Goal: Task Accomplishment & Management: Manage account settings

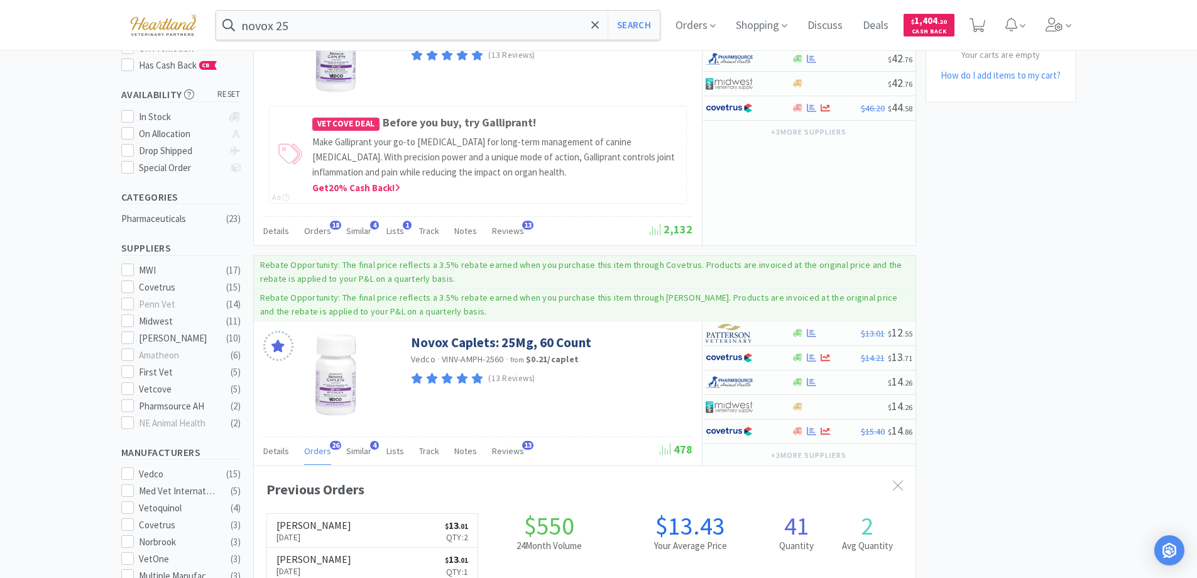
scroll to position [337, 662]
drag, startPoint x: 617, startPoint y: 568, endPoint x: 597, endPoint y: 576, distance: 21.7
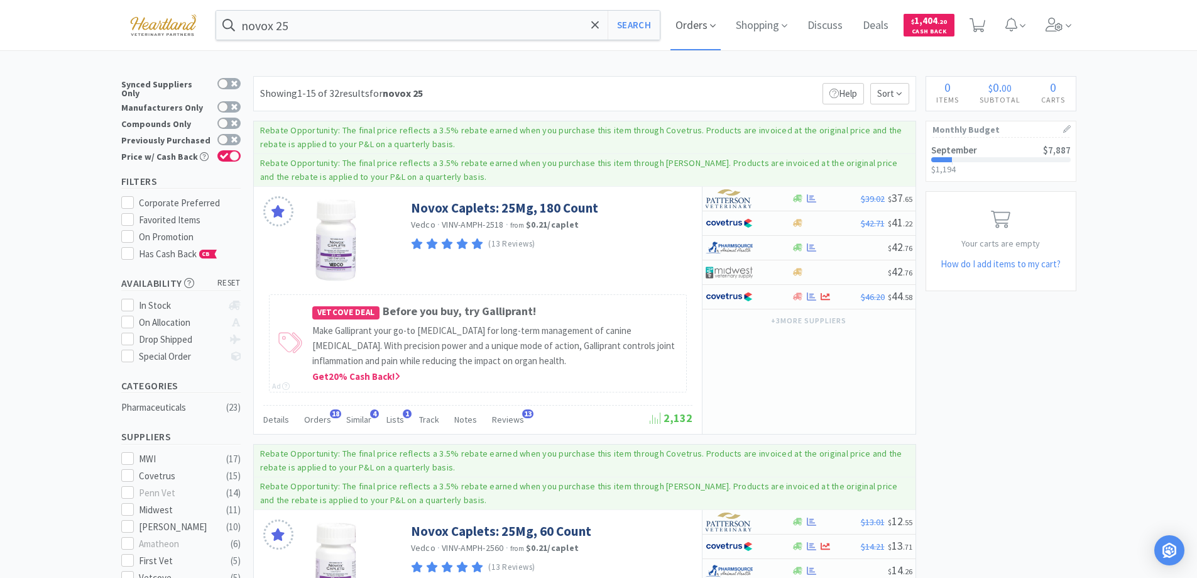
click at [716, 25] on icon at bounding box center [713, 26] width 6 height 3
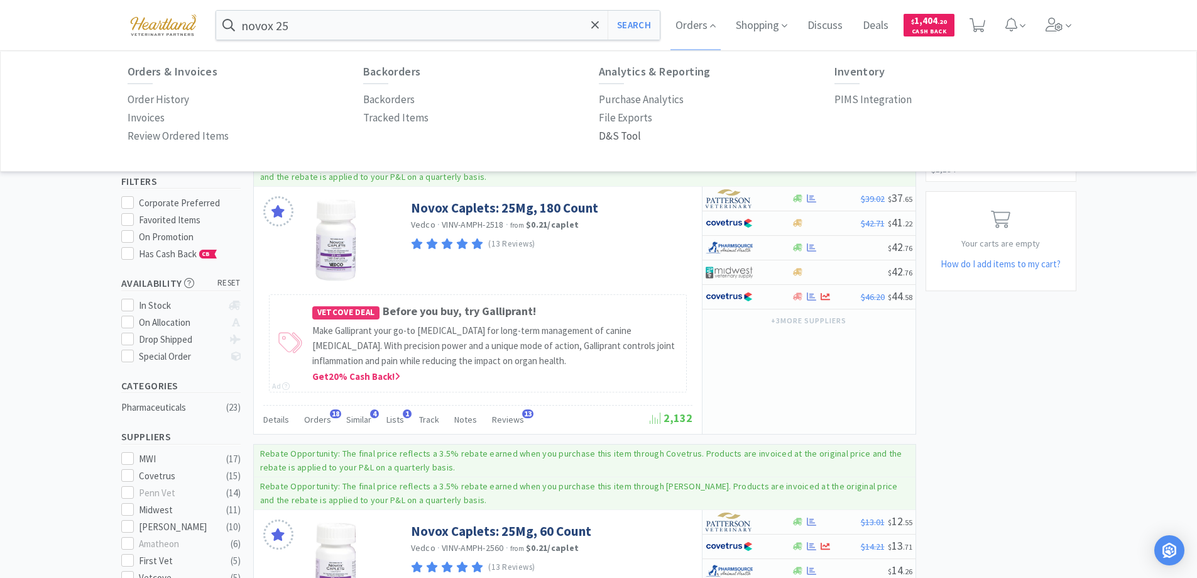
click at [617, 139] on p "D&S Tool" at bounding box center [620, 136] width 42 height 17
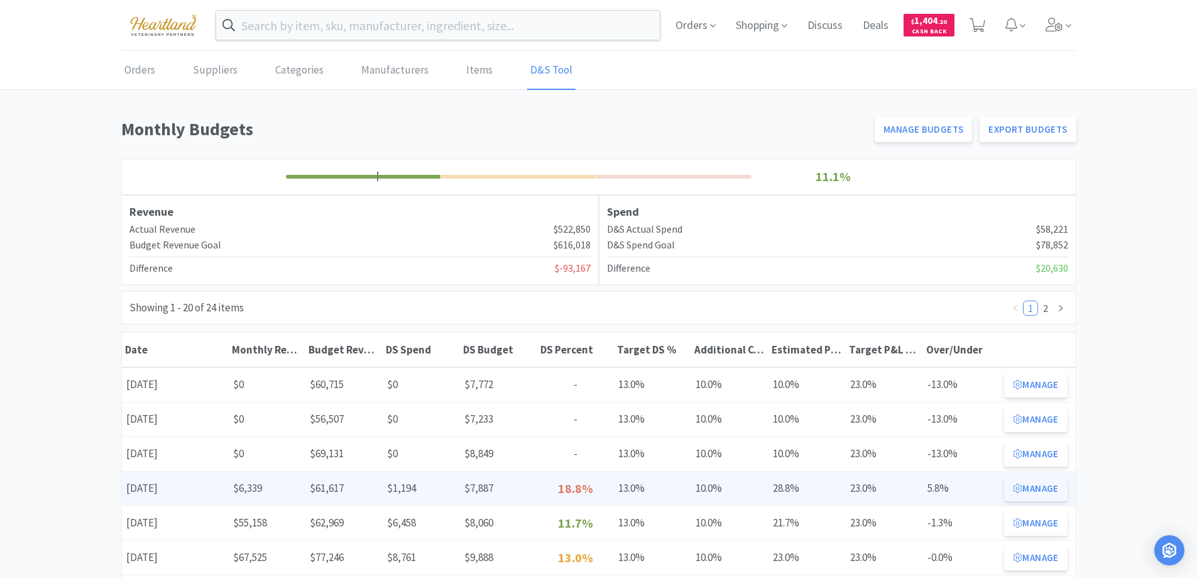
click at [1045, 485] on button "Manage" at bounding box center [1035, 488] width 63 height 25
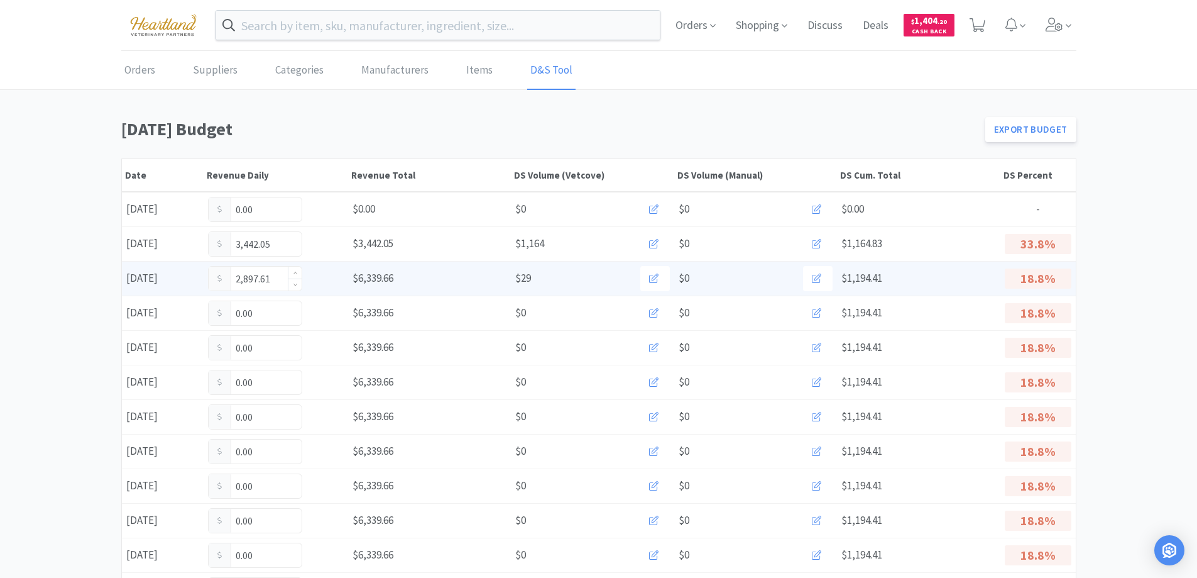
click at [274, 278] on input "2,897.61" at bounding box center [255, 278] width 93 height 24
type input "2"
type input "3"
click at [272, 286] on input "3.00" at bounding box center [255, 278] width 93 height 24
type input "3"
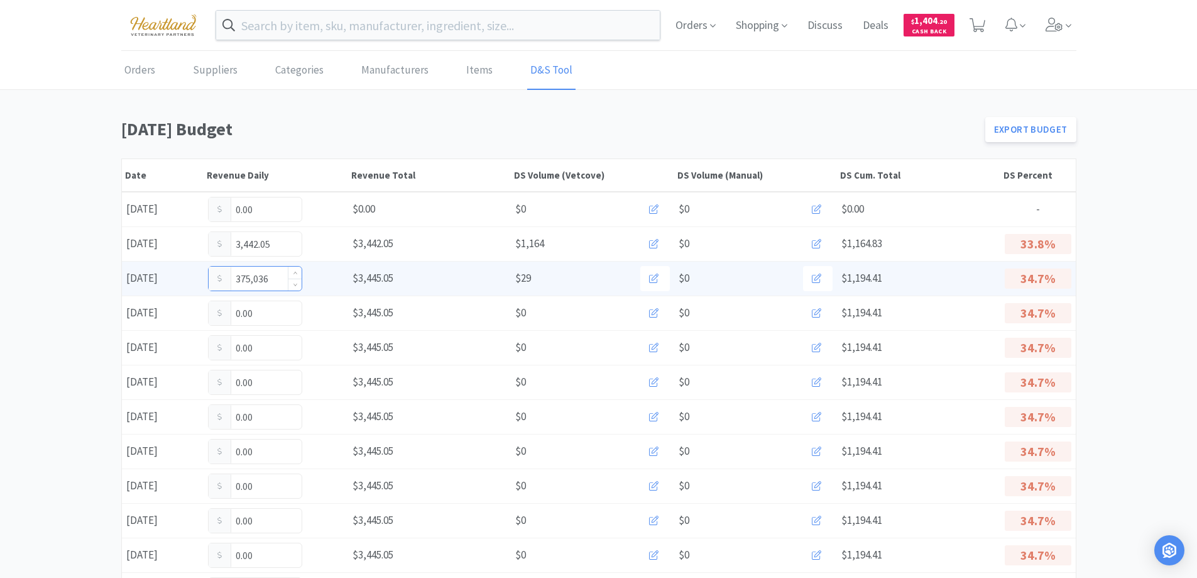
type input "3,750,361"
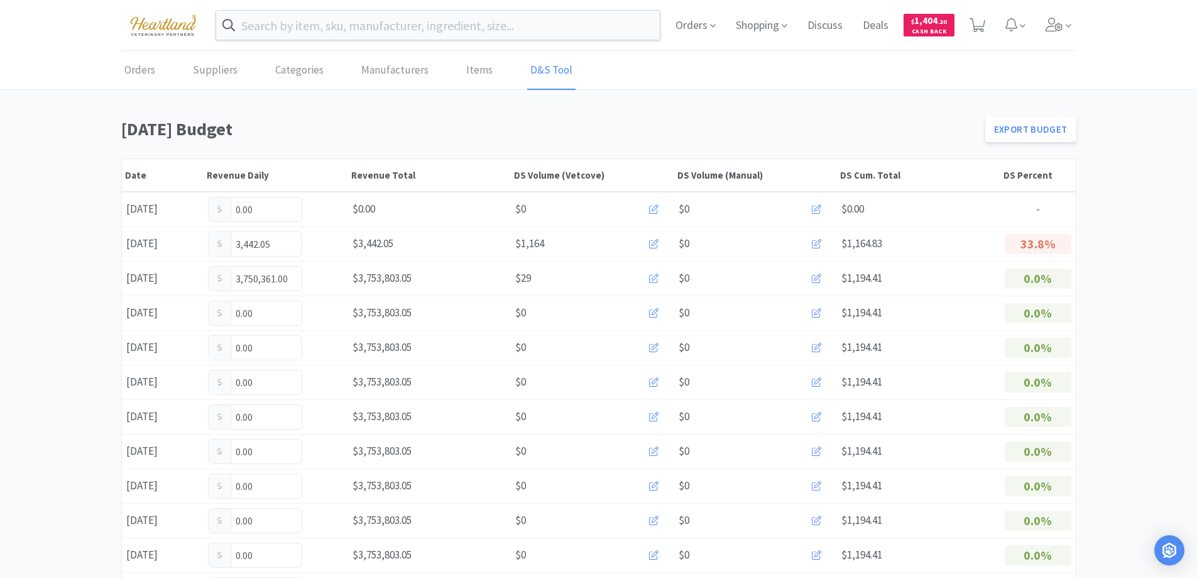
click at [272, 286] on input "3,750,361.00" at bounding box center [255, 278] width 93 height 24
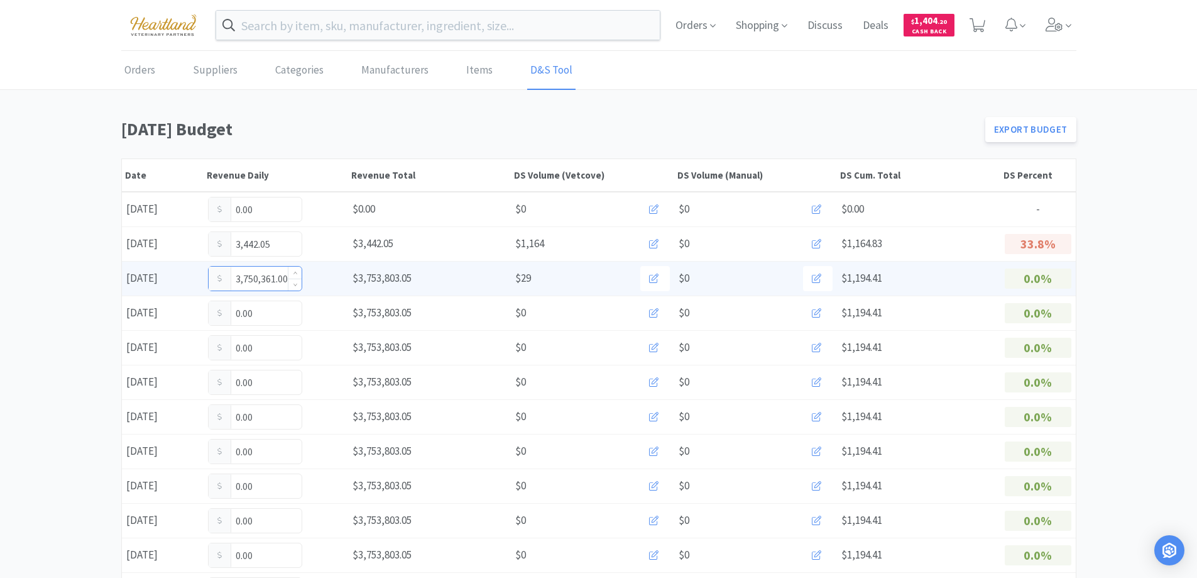
click at [284, 278] on input "3,750,361.00" at bounding box center [255, 278] width 93 height 24
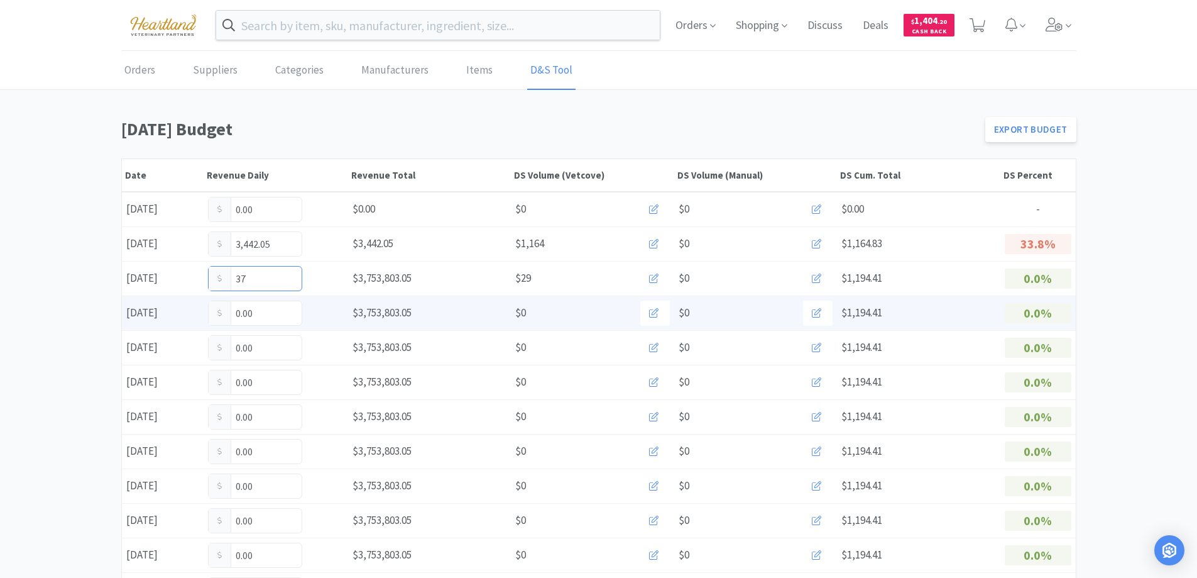
type input "3"
type input "3,750.61"
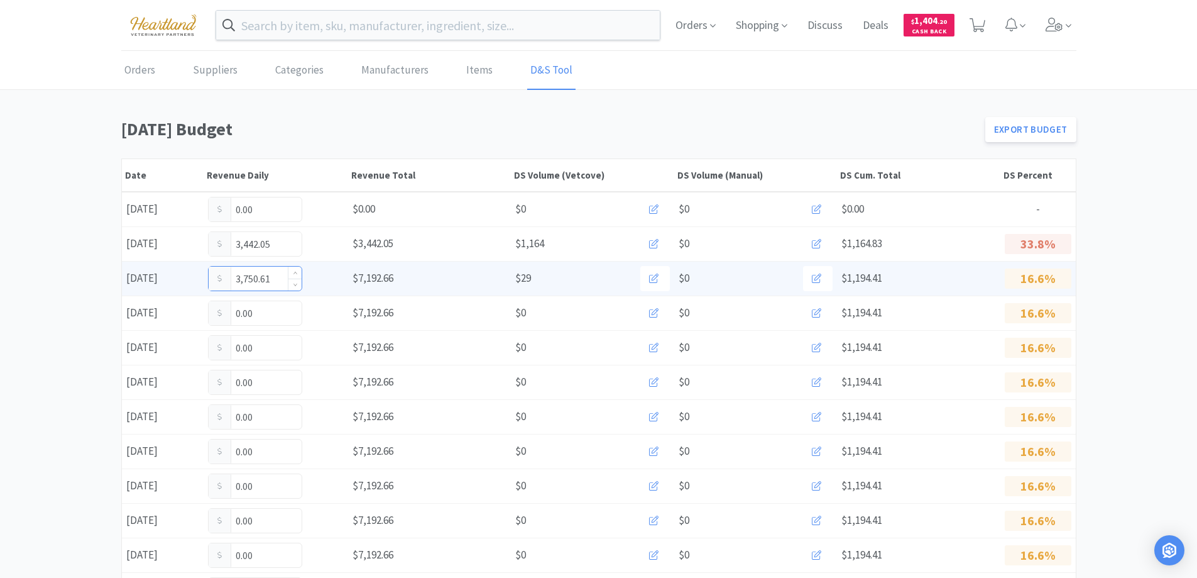
click at [272, 275] on input "3,750.61" at bounding box center [255, 278] width 93 height 24
type input "3"
type input "4,039.11"
